Goal: Transaction & Acquisition: Book appointment/travel/reservation

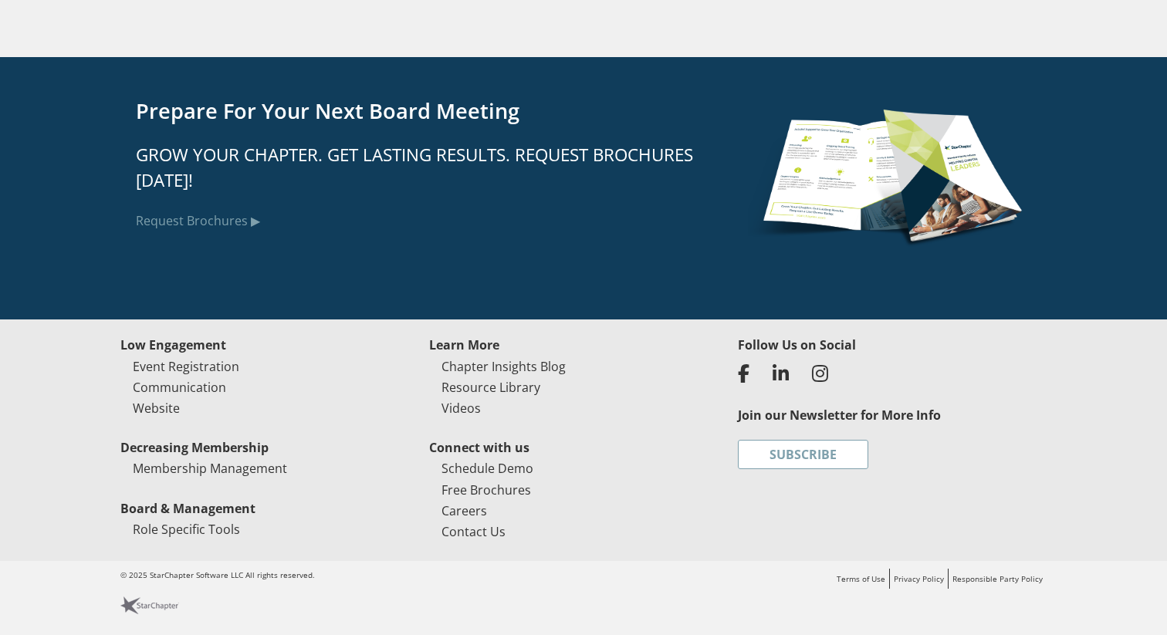
scroll to position [3914, 0]
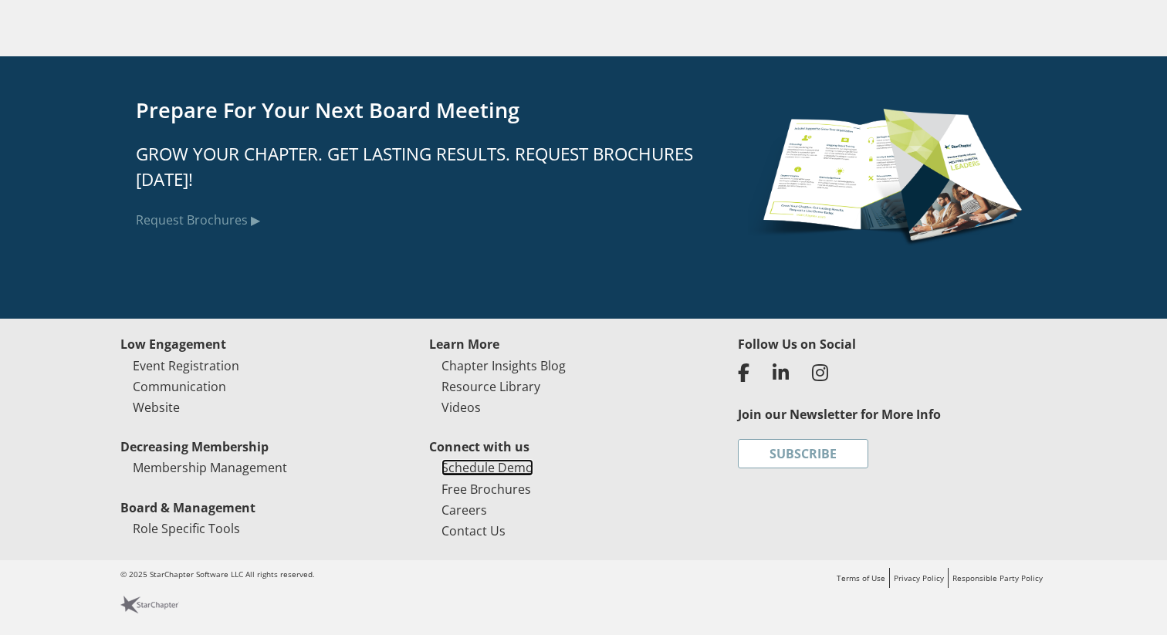
click at [492, 475] on link "Schedule Demo" at bounding box center [487, 467] width 92 height 17
click at [0, 0] on link "X" at bounding box center [0, 0] width 0 height 0
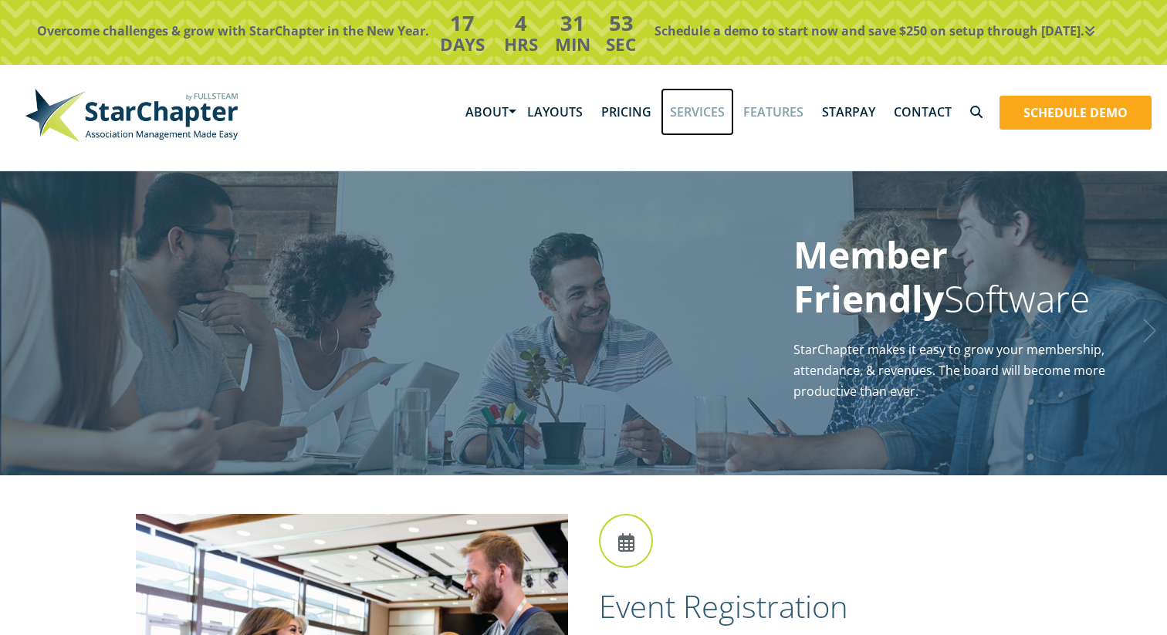
click at [698, 107] on link "Services" at bounding box center [697, 112] width 73 height 48
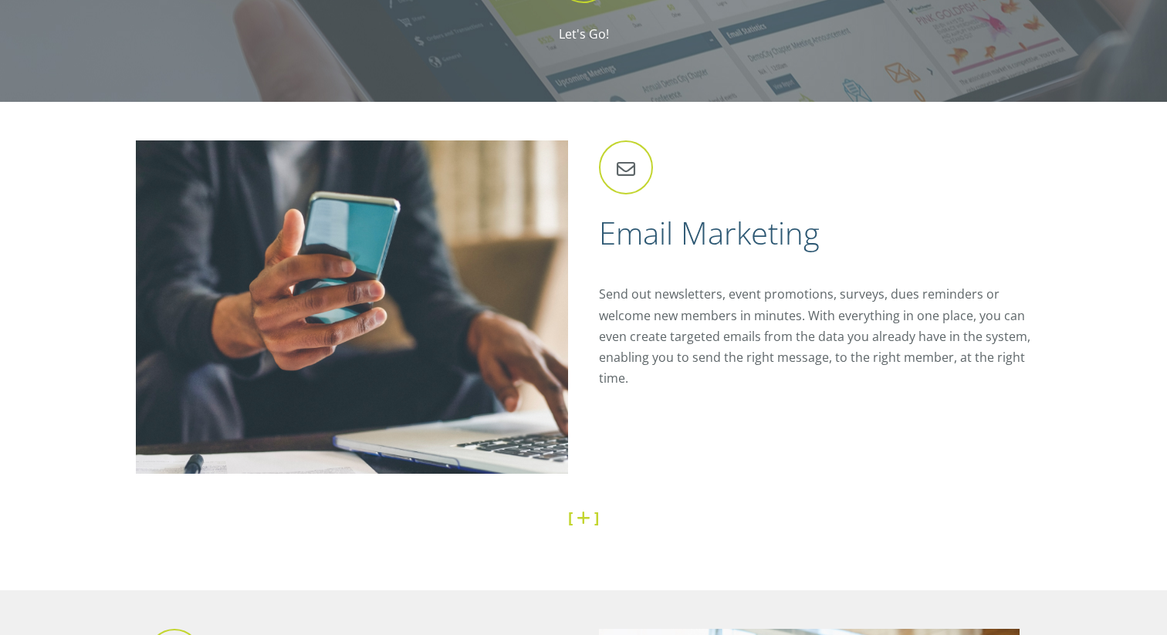
scroll to position [1807, 0]
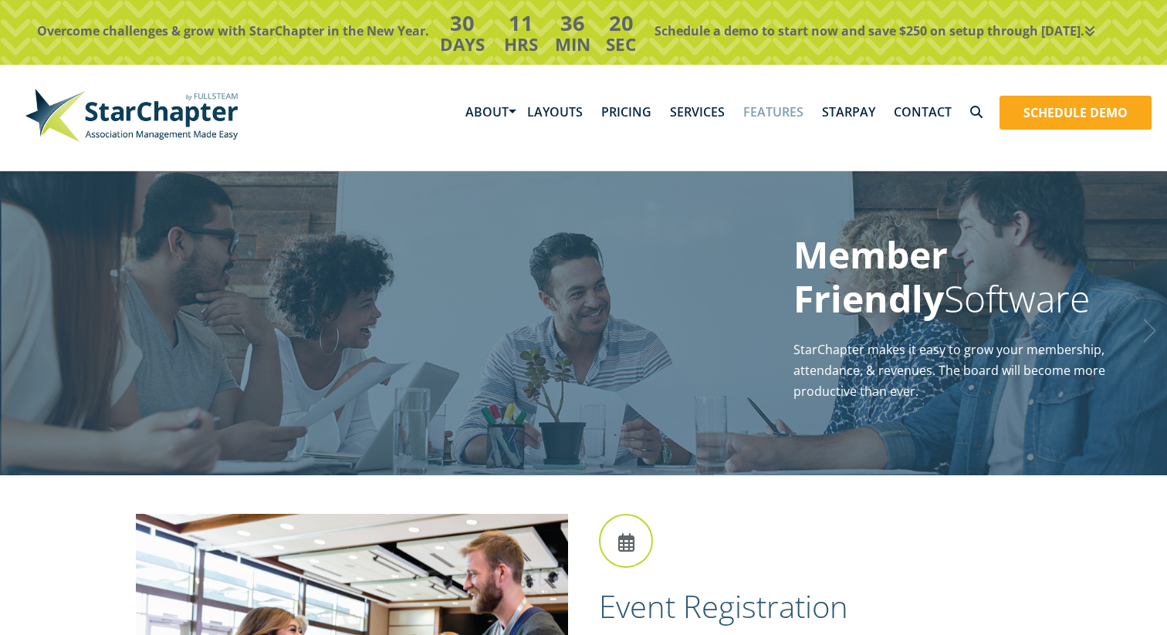
scroll to position [3914, 0]
